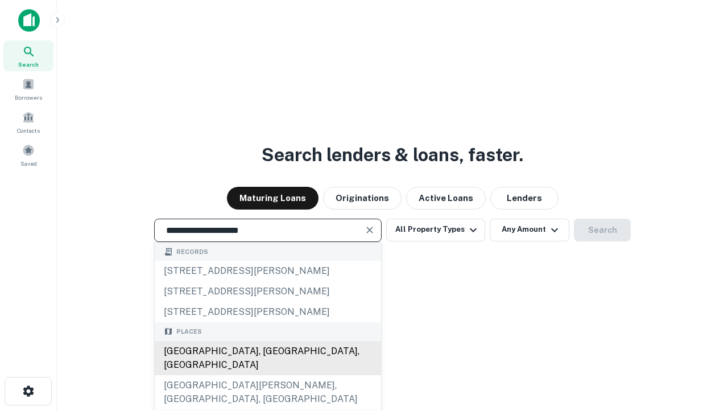
click at [267, 375] on div "[GEOGRAPHIC_DATA], [GEOGRAPHIC_DATA], [GEOGRAPHIC_DATA]" at bounding box center [268, 358] width 226 height 34
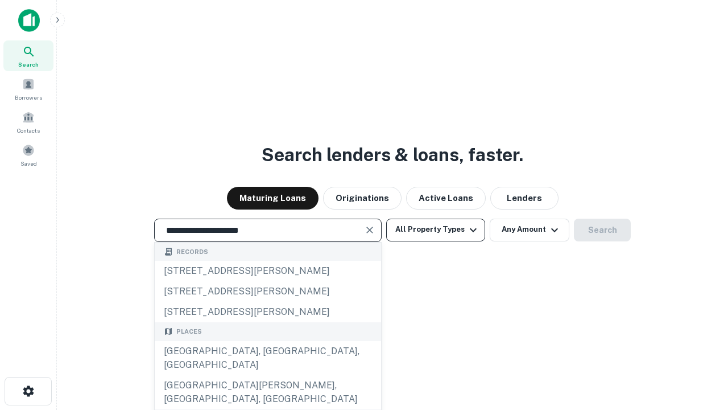
click at [436, 229] on button "All Property Types" at bounding box center [435, 229] width 99 height 23
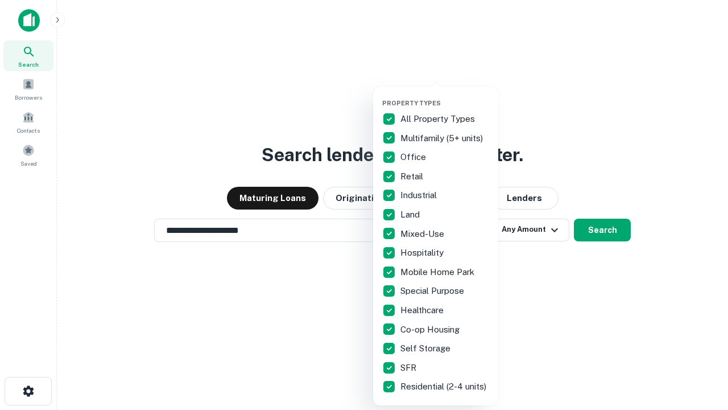
type input "**********"
click at [445, 96] on button "button" at bounding box center [444, 96] width 125 height 1
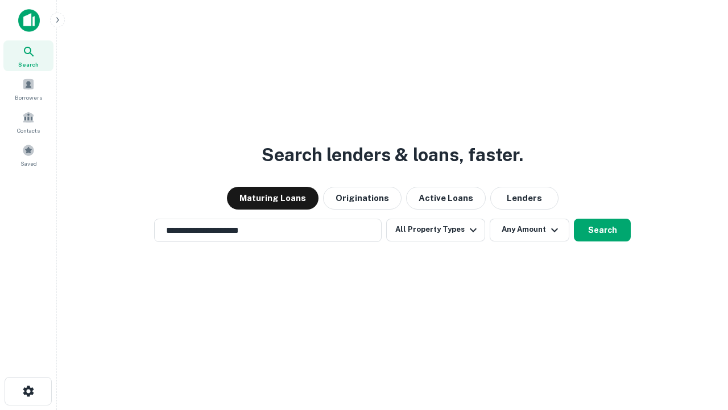
scroll to position [18, 0]
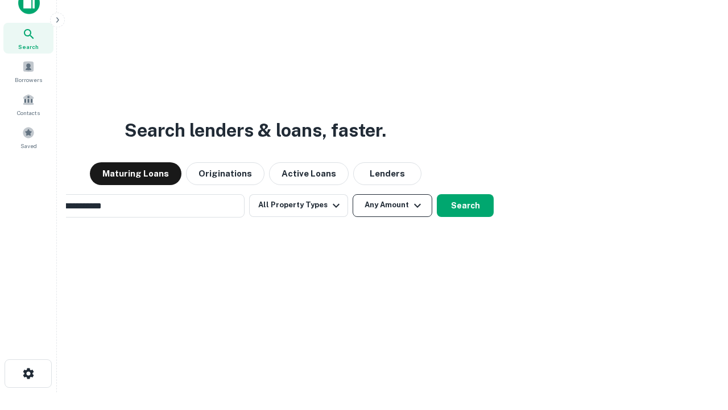
click at [353, 194] on button "Any Amount" at bounding box center [393, 205] width 80 height 23
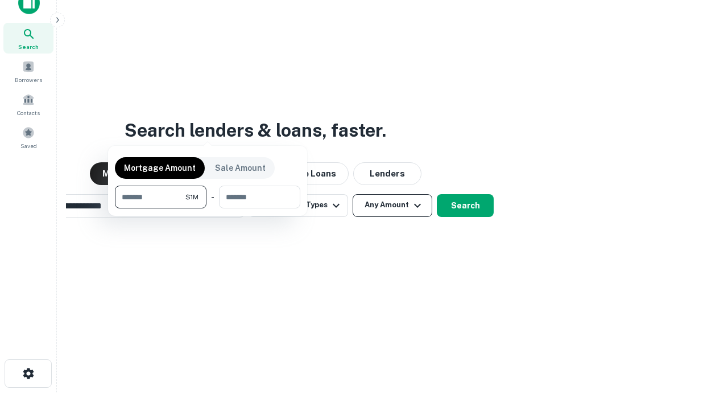
scroll to position [18, 0]
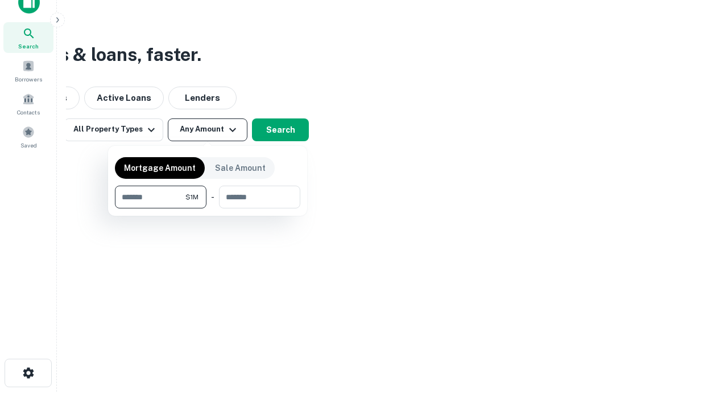
type input "*******"
click at [208, 208] on button "button" at bounding box center [207, 208] width 185 height 1
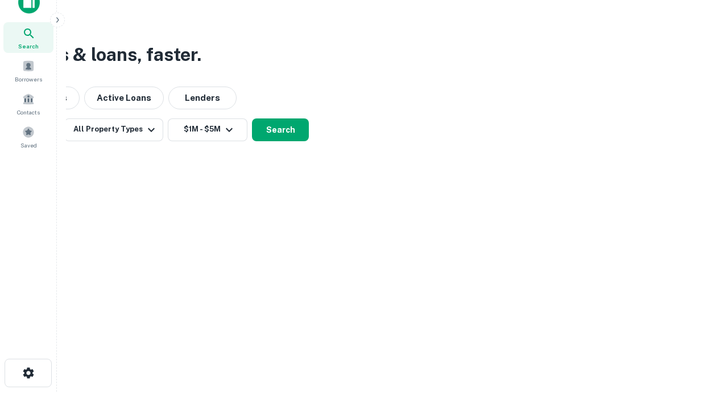
scroll to position [7, 210]
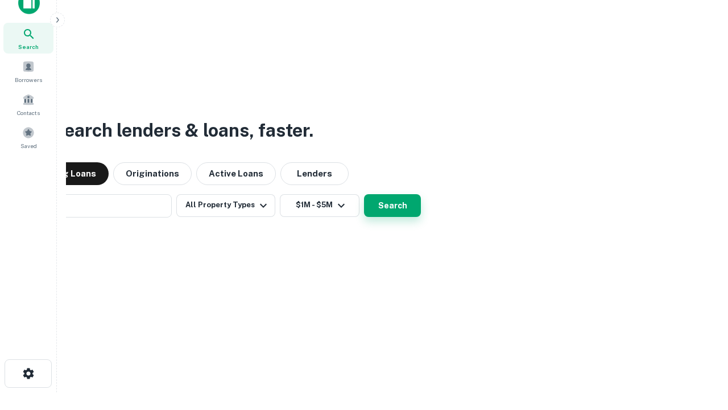
click at [364, 194] on button "Search" at bounding box center [392, 205] width 57 height 23
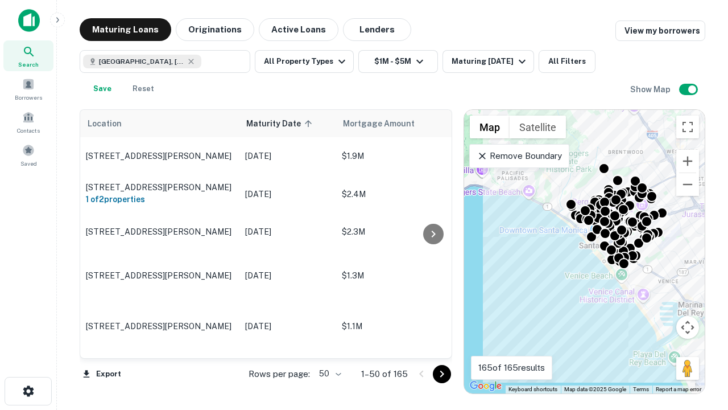
click at [328, 373] on body "Search Borrowers Contacts Saved Maturing Loans Originations Active Loans Lender…" at bounding box center [364, 205] width 728 height 410
click at [329, 345] on li "25" at bounding box center [328, 344] width 33 height 20
